Goal: Information Seeking & Learning: Learn about a topic

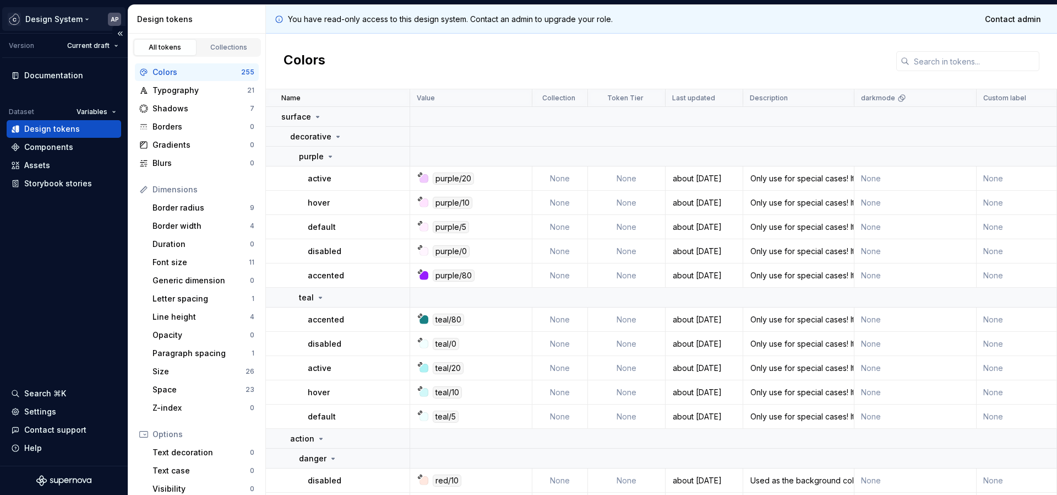
click at [72, 18] on html "Design System AP Version Current draft Documentation Dataset Variables Design t…" at bounding box center [528, 247] width 1057 height 495
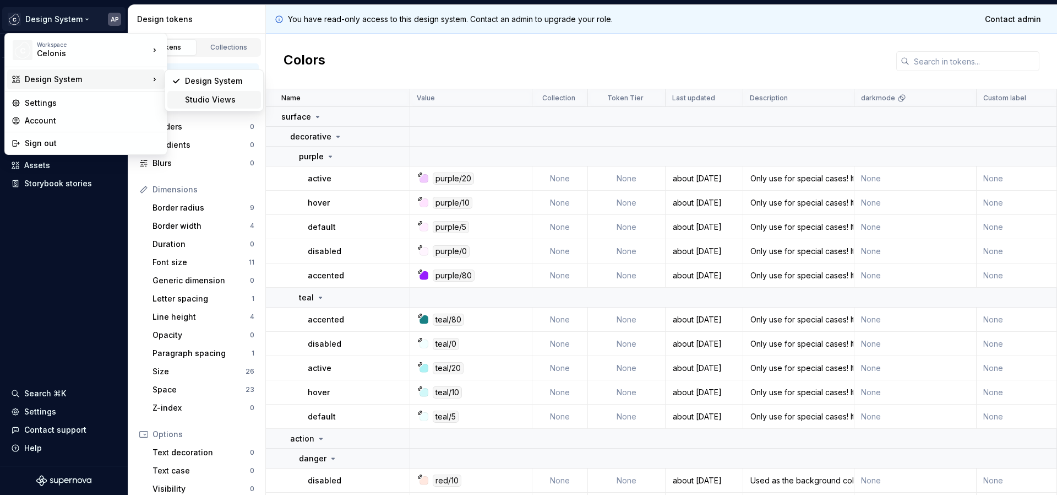
click at [208, 101] on div "Studio Views" at bounding box center [221, 99] width 72 height 11
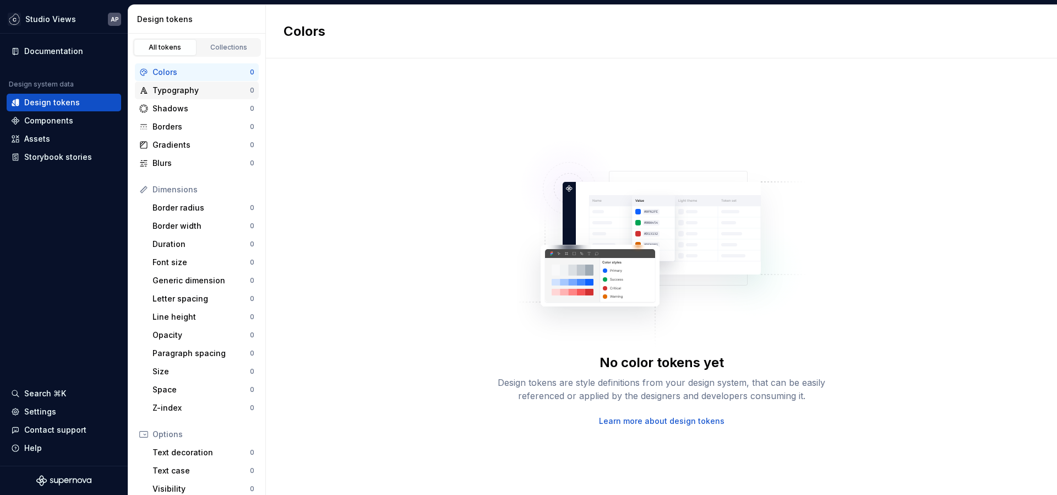
click at [202, 89] on div "Typography" at bounding box center [201, 90] width 97 height 11
click at [79, 123] on div "Components" at bounding box center [64, 120] width 106 height 11
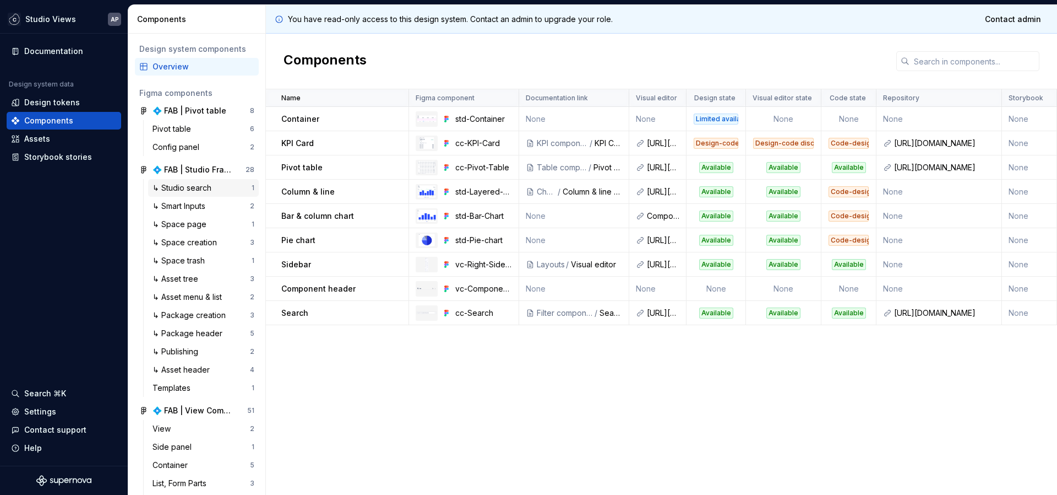
click at [192, 192] on div "↳ Studio search" at bounding box center [184, 187] width 63 height 11
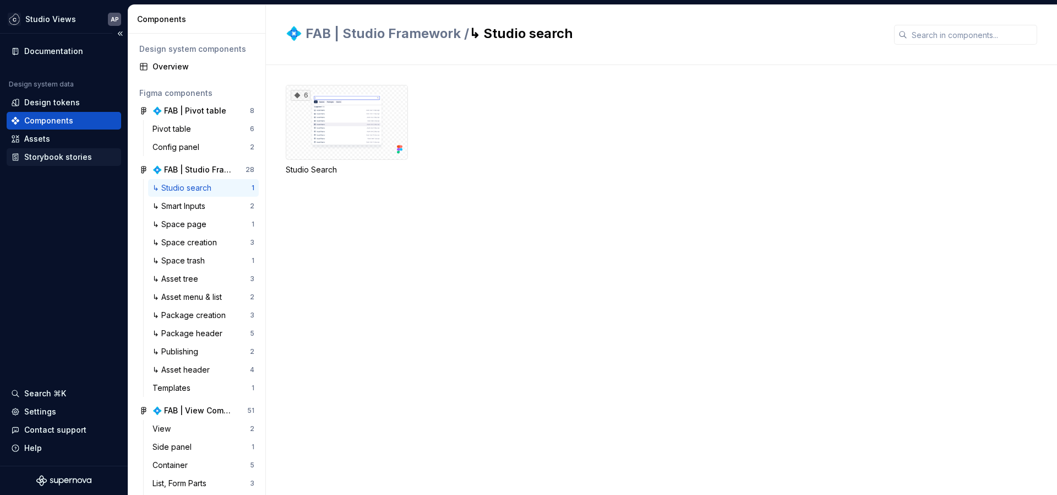
click at [50, 157] on div "Storybook stories" at bounding box center [58, 156] width 68 height 11
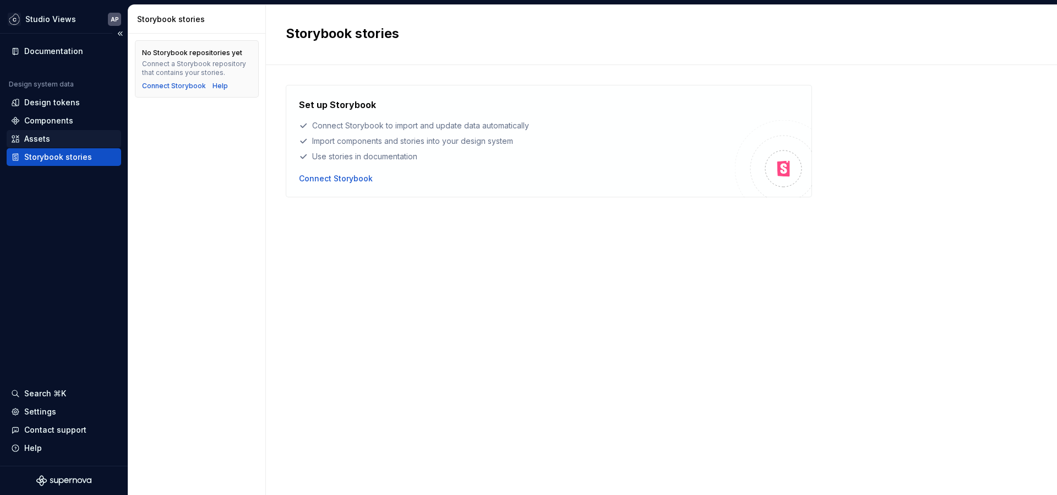
click at [66, 137] on div "Assets" at bounding box center [64, 138] width 106 height 11
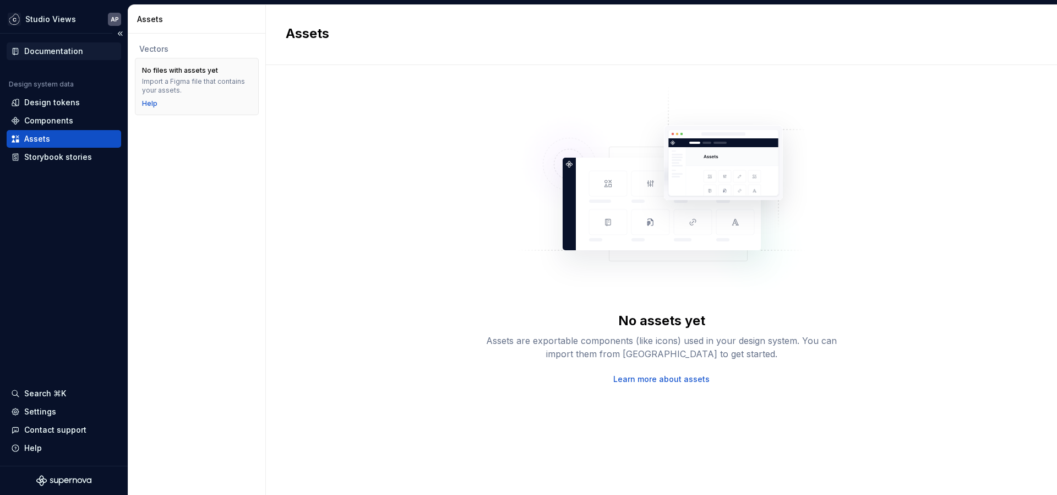
click at [55, 50] on div "Documentation" at bounding box center [53, 51] width 59 height 11
